Goal: Information Seeking & Learning: Find specific fact

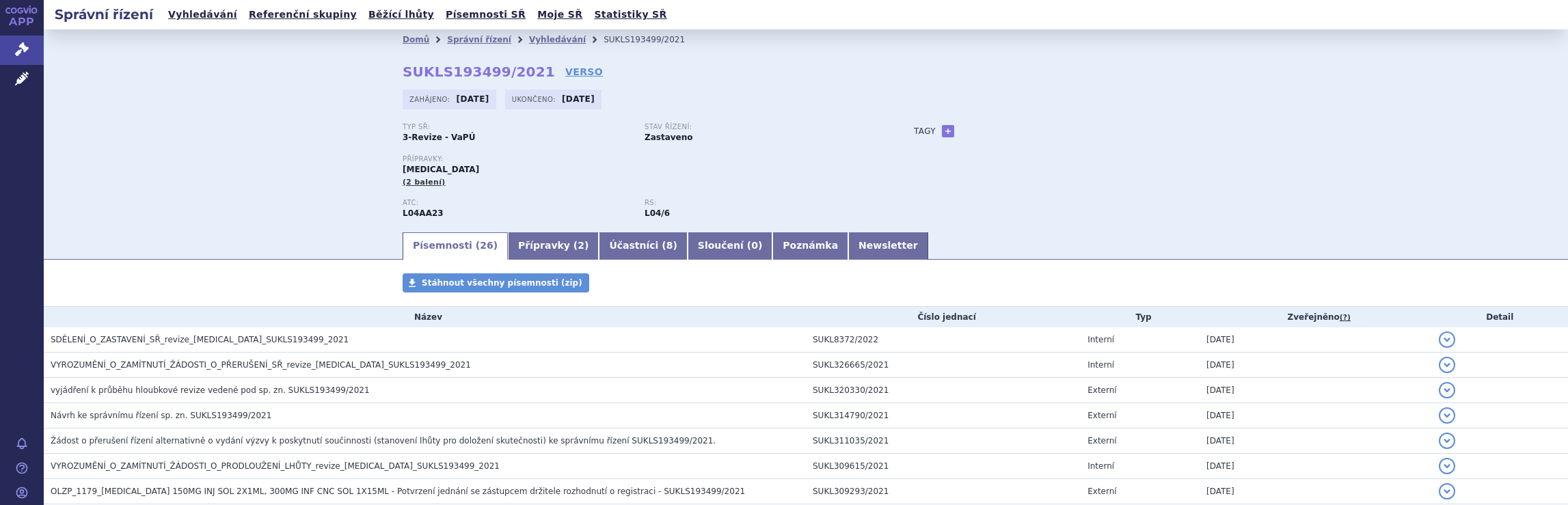
click at [529, 37] on link "Vyhledávání" at bounding box center [557, 39] width 56 height 10
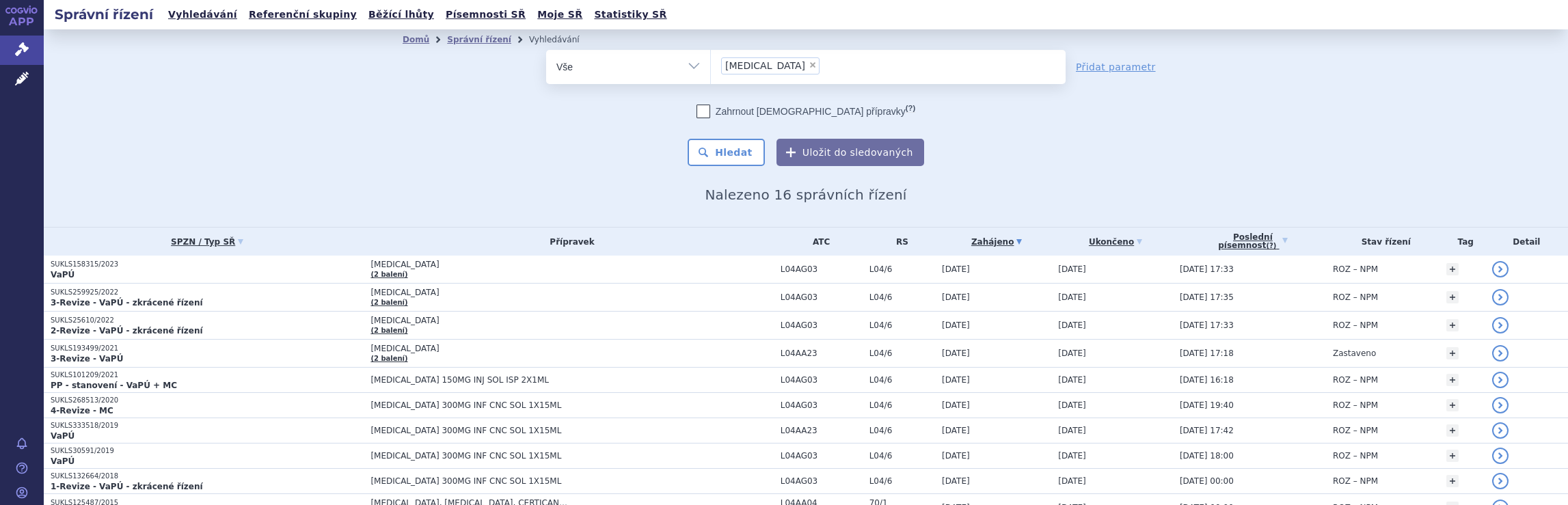
click at [838, 71] on ul "× Tysabri" at bounding box center [887, 64] width 354 height 30
click at [710, 71] on select "Tysabri" at bounding box center [710, 67] width 1 height 34
type input "Tysab"
select select
type input "Tysa"
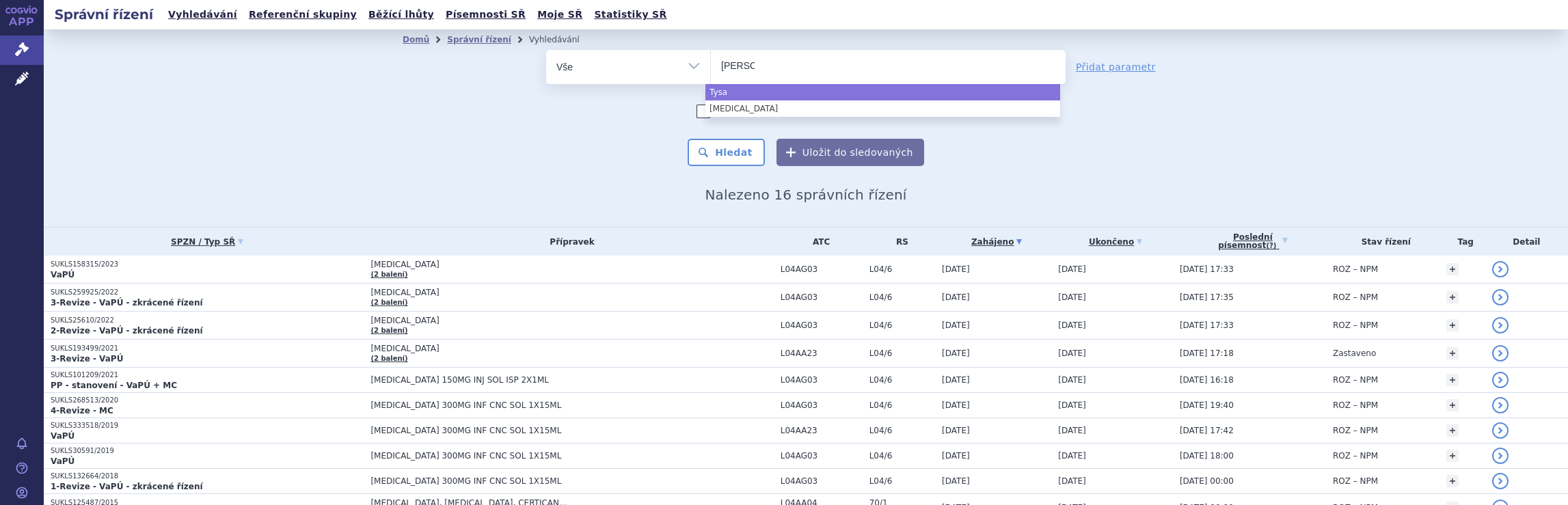
type input "T"
type input "a"
type input "qa"
type input "qals"
type input "qalso"
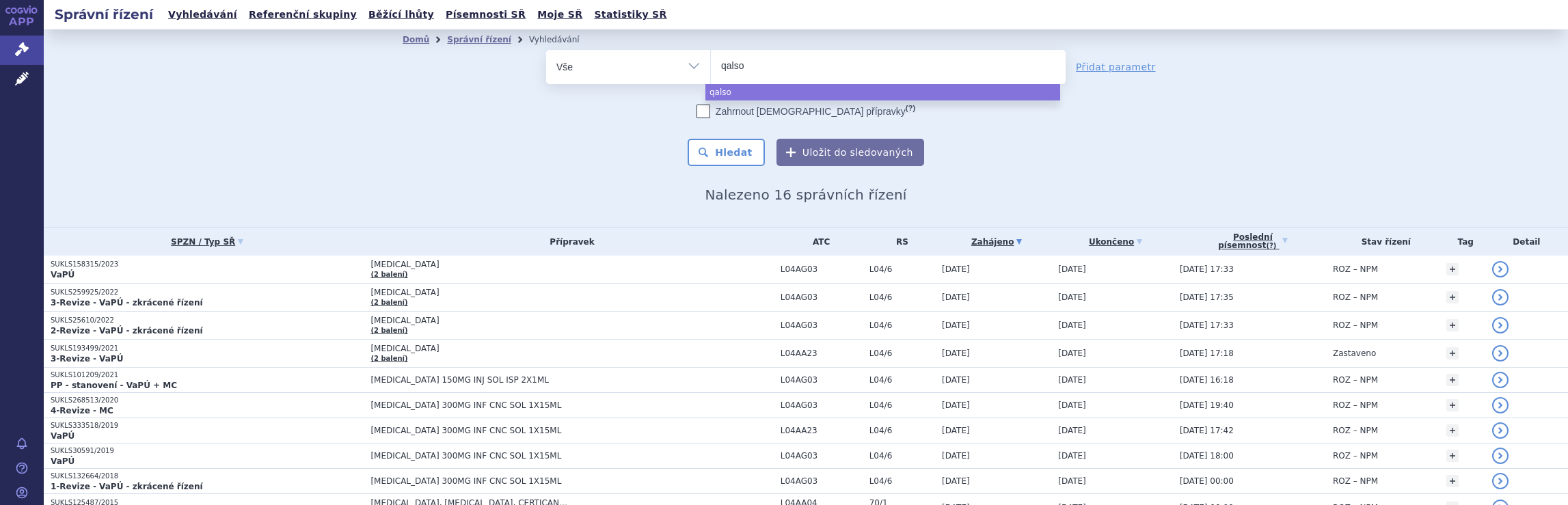
type input "qalsod"
type input "qalsody"
select select "qalsody"
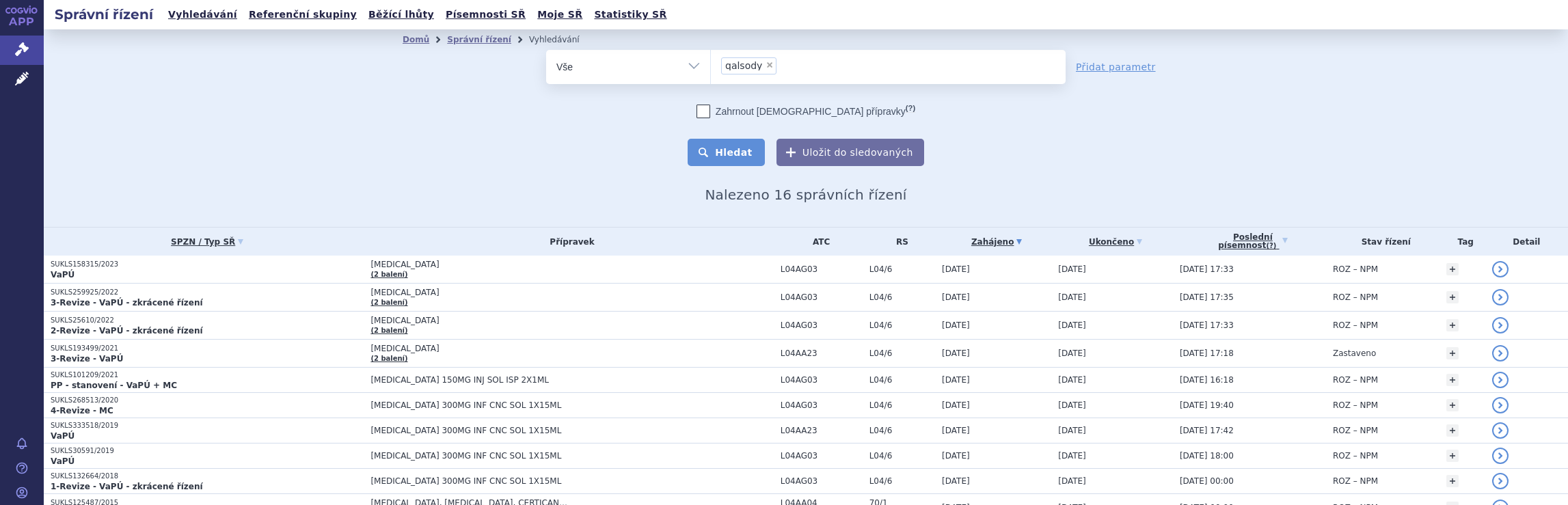
click at [727, 155] on button "Hledat" at bounding box center [726, 152] width 77 height 28
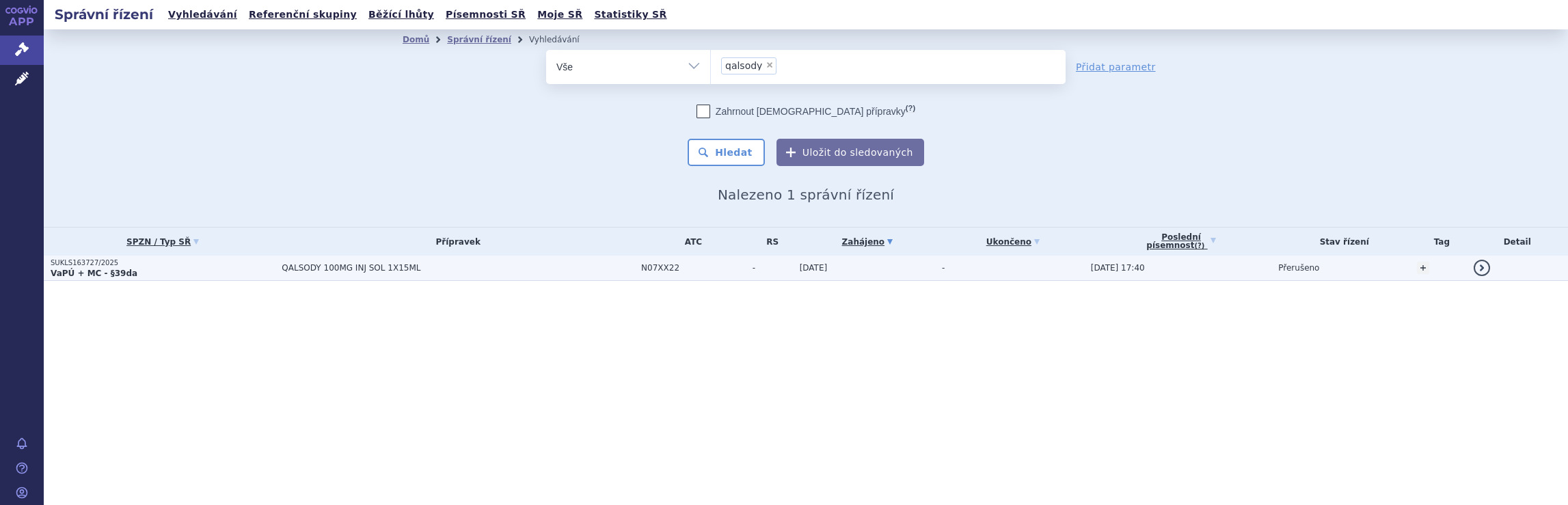
click at [548, 268] on span "QALSODY 100MG INJ SOL 1X15ML" at bounding box center [453, 268] width 342 height 10
